Goal: Transaction & Acquisition: Purchase product/service

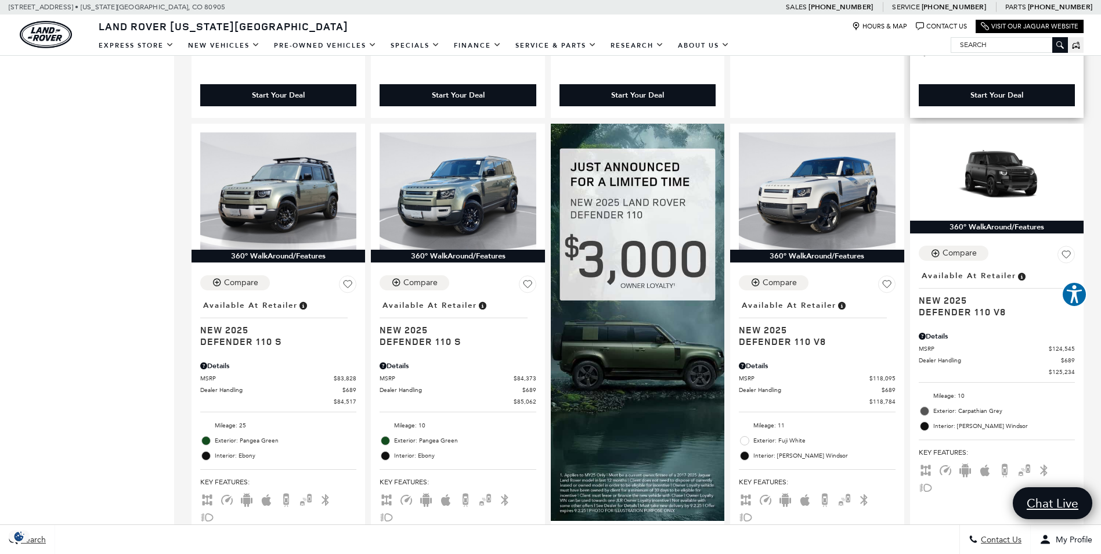
scroll to position [638, 0]
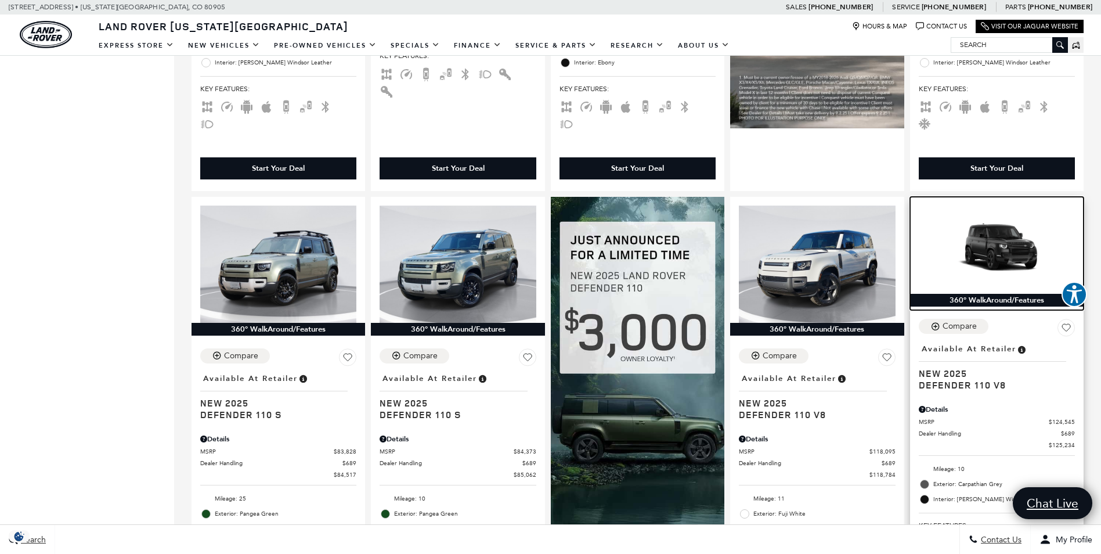
click at [1026, 243] on img at bounding box center [997, 249] width 156 height 88
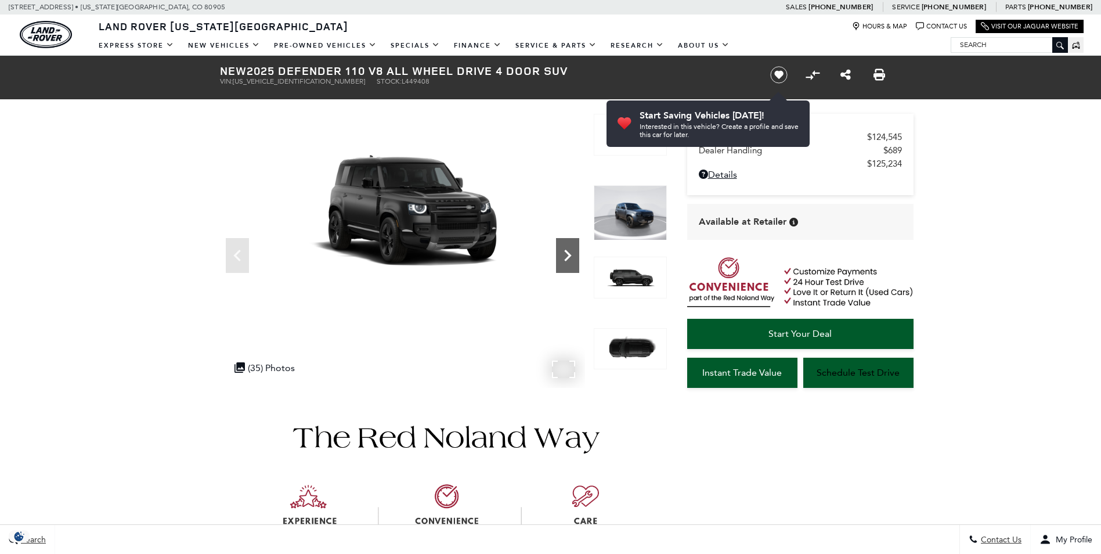
click at [556, 258] on icon "Next" at bounding box center [567, 255] width 23 height 23
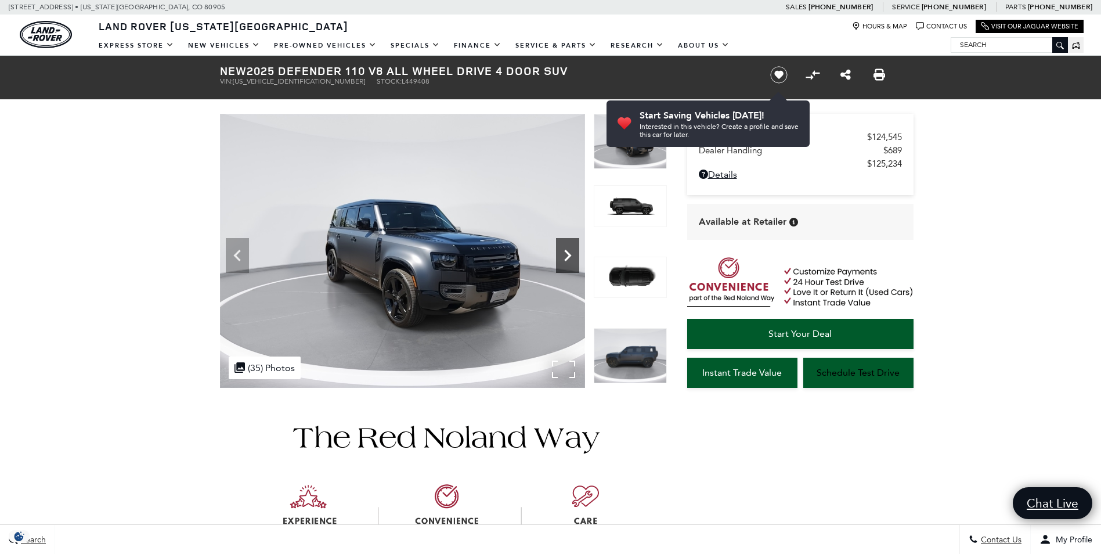
click at [560, 255] on icon "Next" at bounding box center [567, 255] width 23 height 23
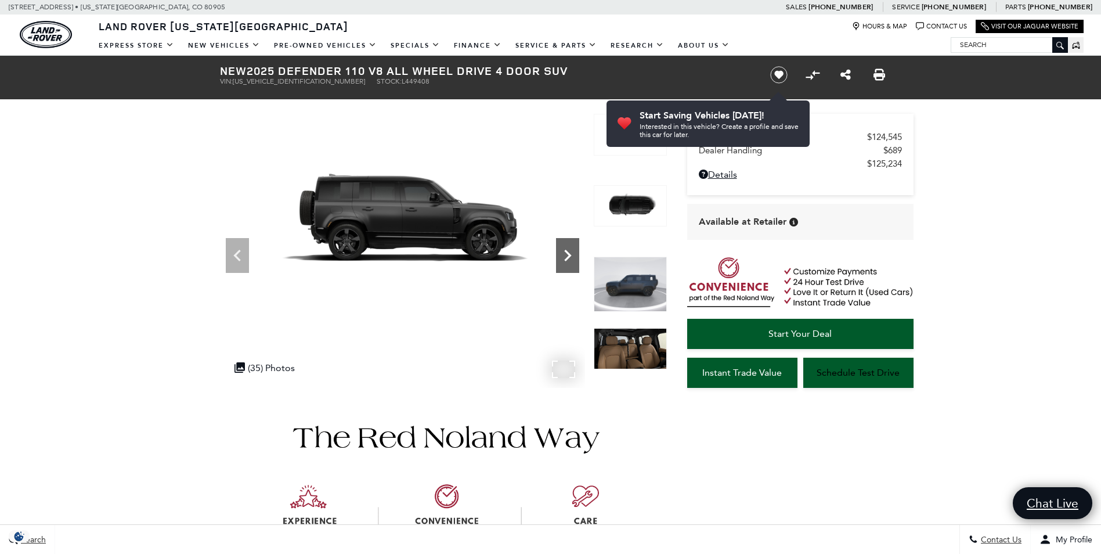
click at [560, 255] on icon "Next" at bounding box center [567, 255] width 23 height 23
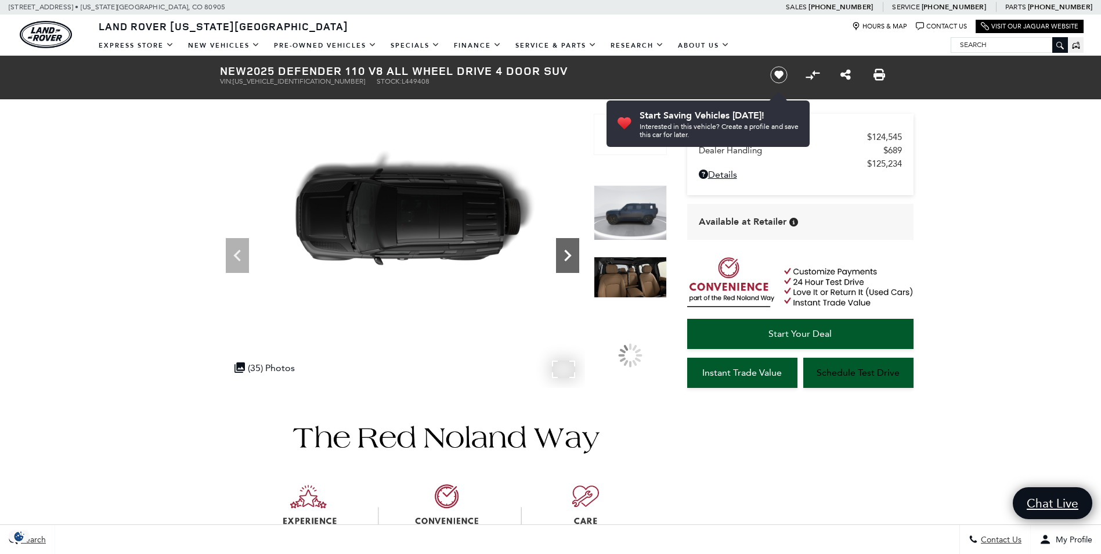
click at [560, 255] on icon "Next" at bounding box center [567, 255] width 23 height 23
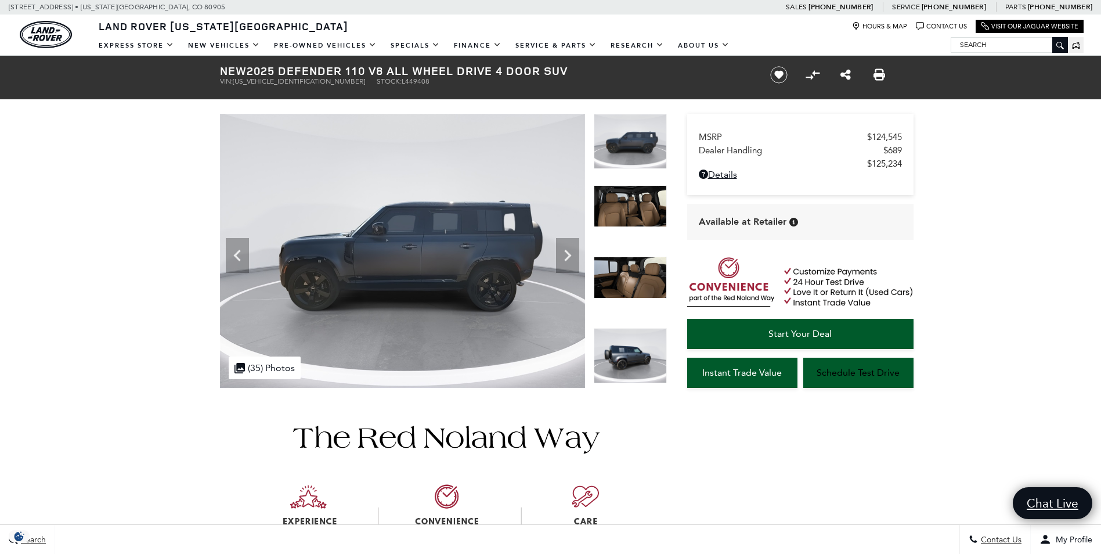
click at [621, 209] on img at bounding box center [630, 206] width 73 height 42
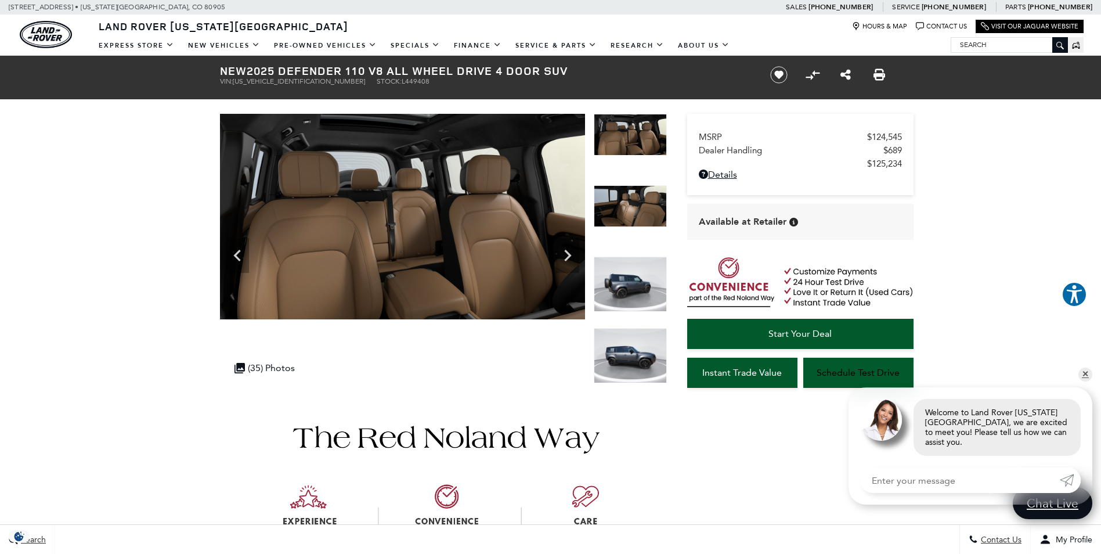
click at [620, 280] on img at bounding box center [630, 284] width 73 height 55
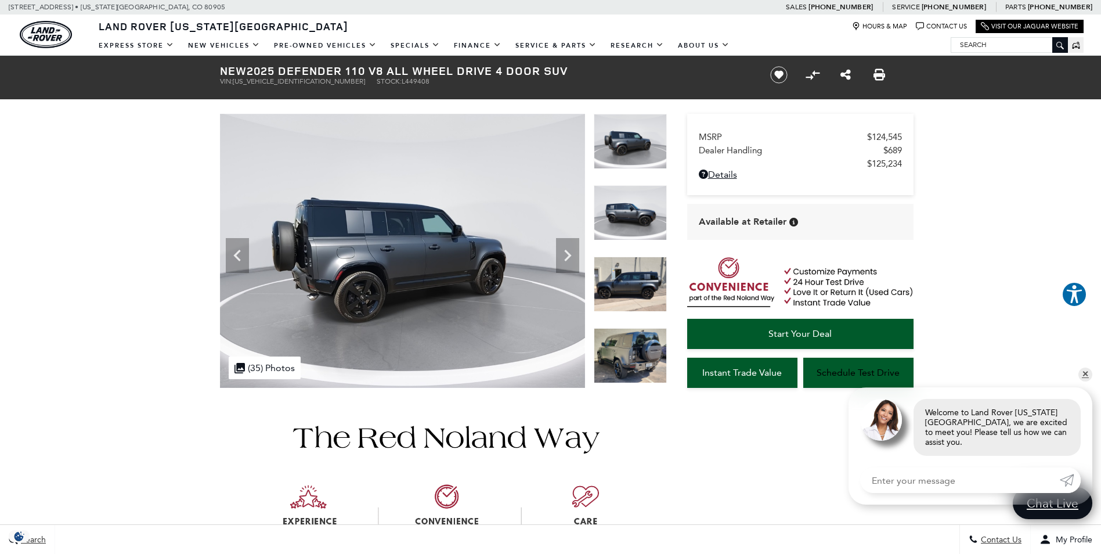
click at [646, 359] on img at bounding box center [630, 355] width 73 height 55
